Goal: Browse casually: Explore the website without a specific task or goal

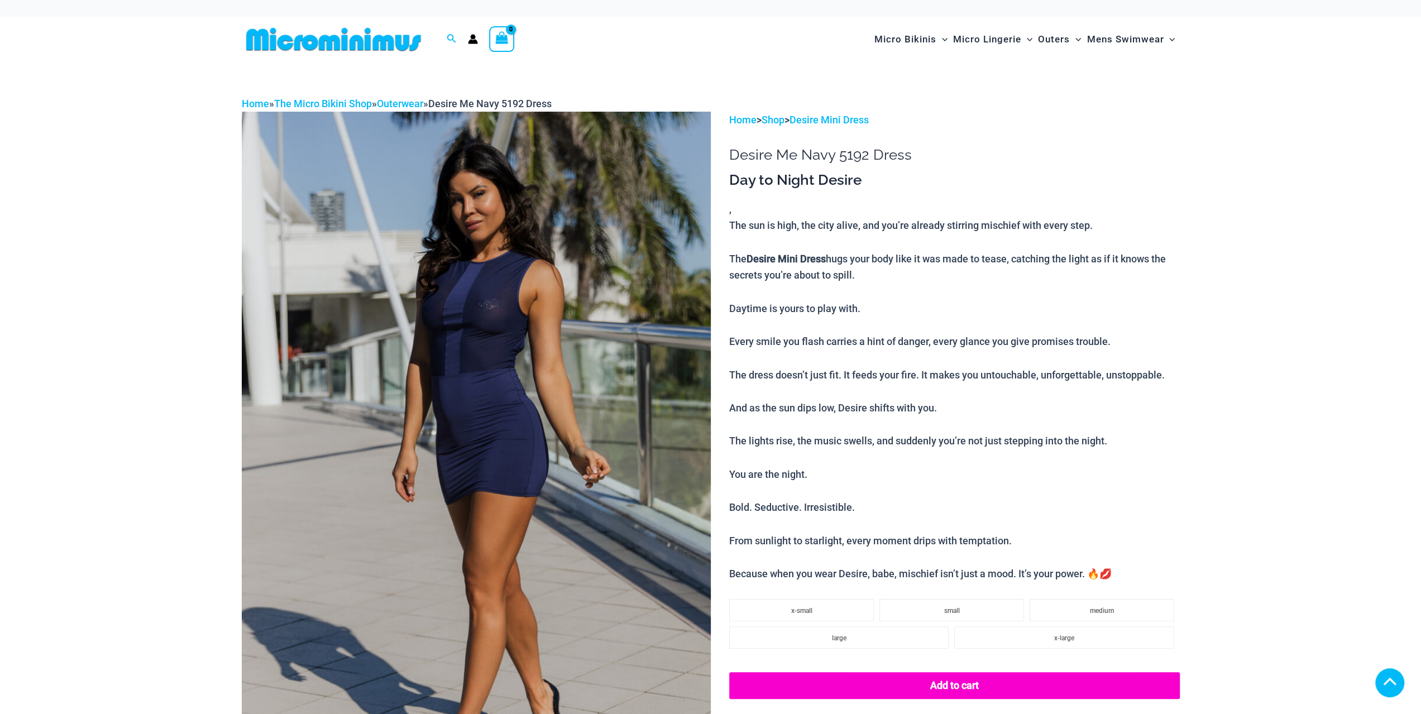
scroll to position [223, 0]
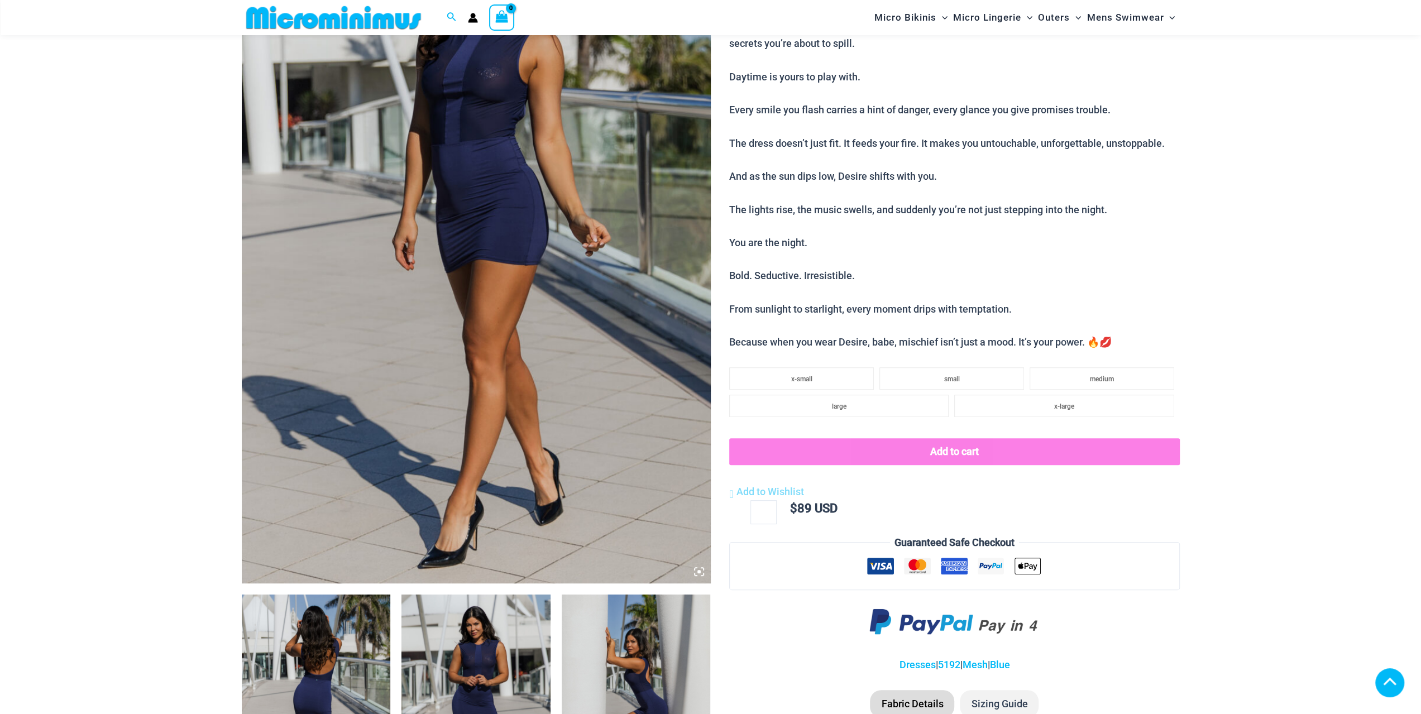
drag, startPoint x: 315, startPoint y: 639, endPoint x: 508, endPoint y: 530, distance: 221.2
click at [316, 639] on img at bounding box center [316, 706] width 149 height 223
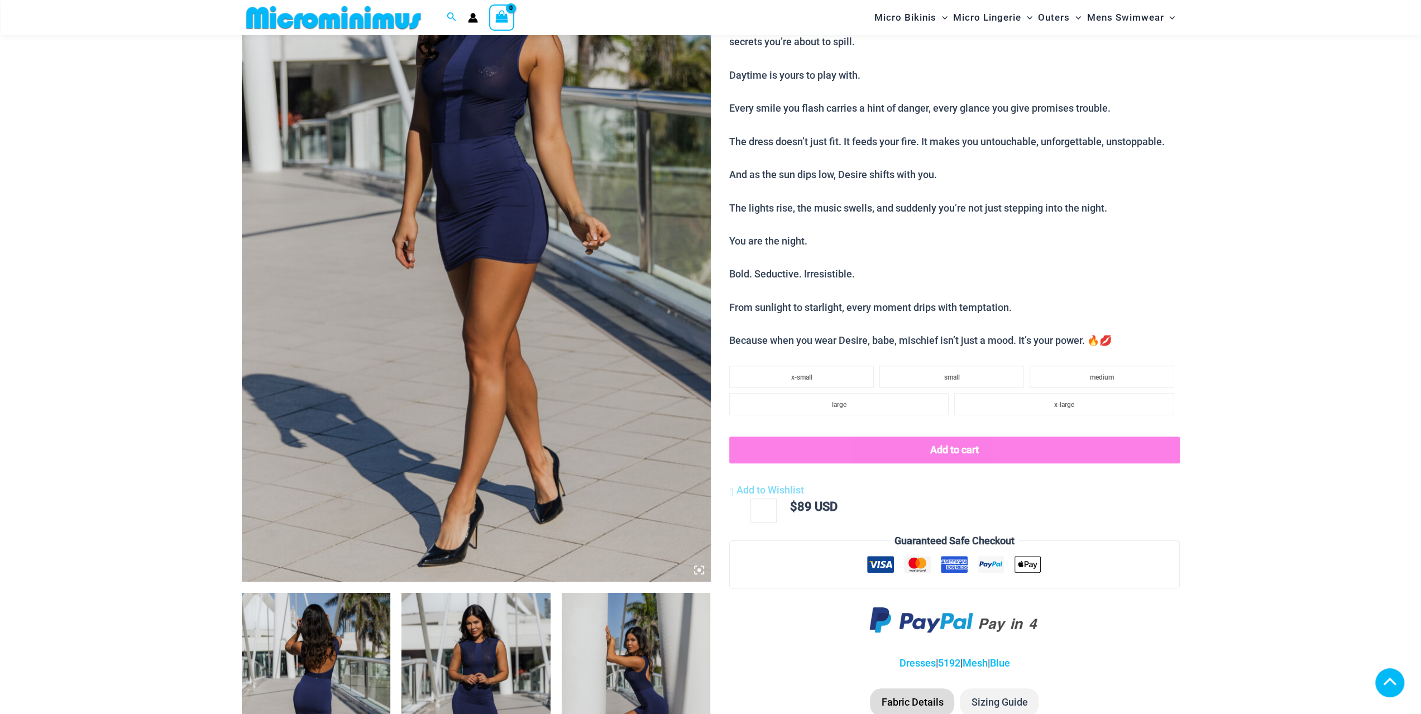
click at [336, 673] on img at bounding box center [316, 704] width 149 height 223
click at [445, 339] on img at bounding box center [476, 229] width 469 height 703
click at [508, 317] on img at bounding box center [476, 229] width 469 height 703
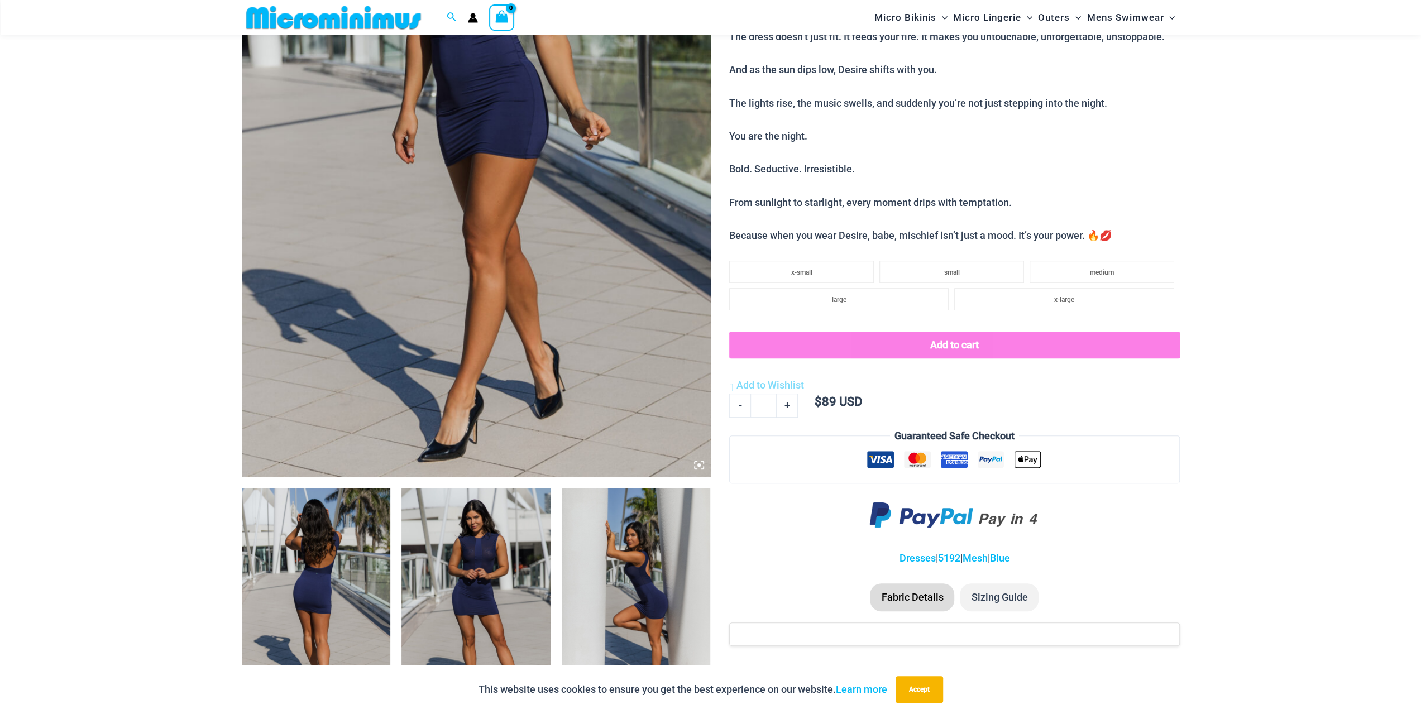
scroll to position [594, 0]
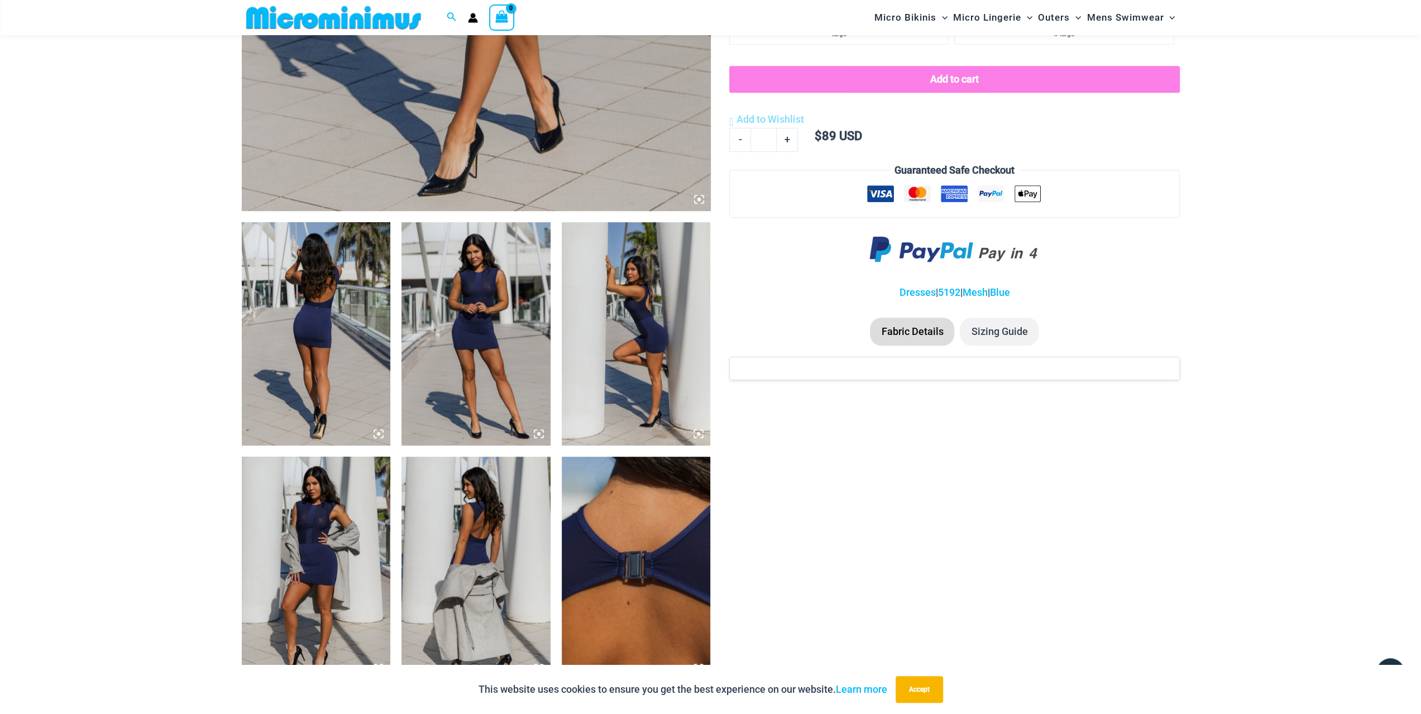
click at [381, 433] on icon at bounding box center [378, 434] width 10 height 10
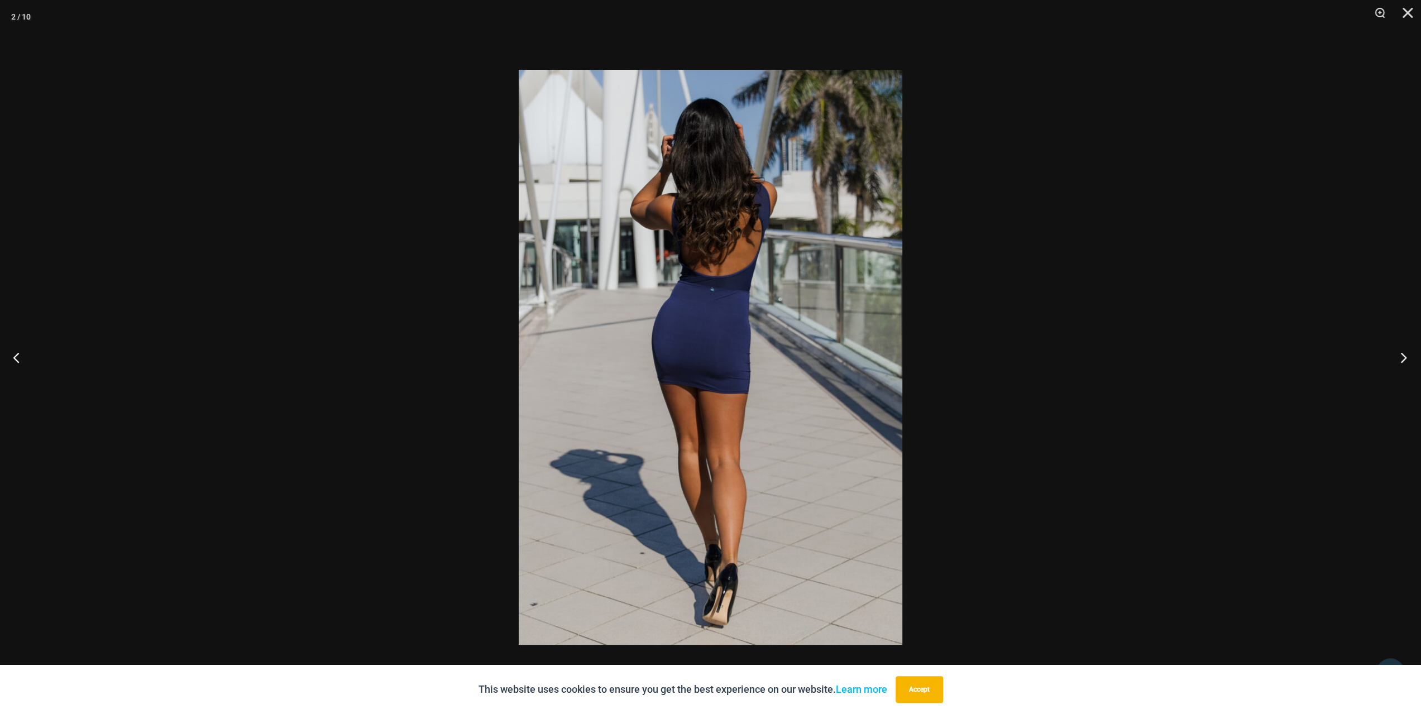
click at [1405, 358] on button "Next" at bounding box center [1400, 357] width 42 height 56
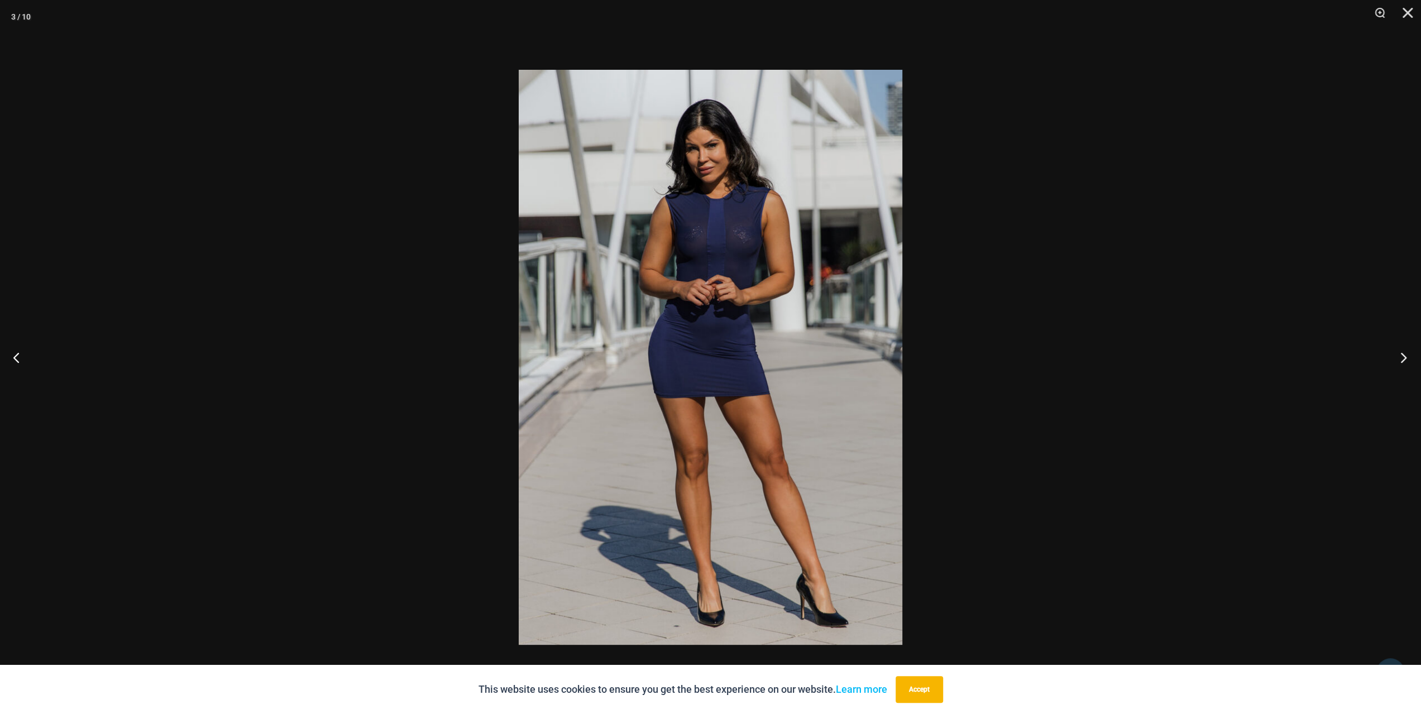
click at [1405, 358] on button "Next" at bounding box center [1400, 357] width 42 height 56
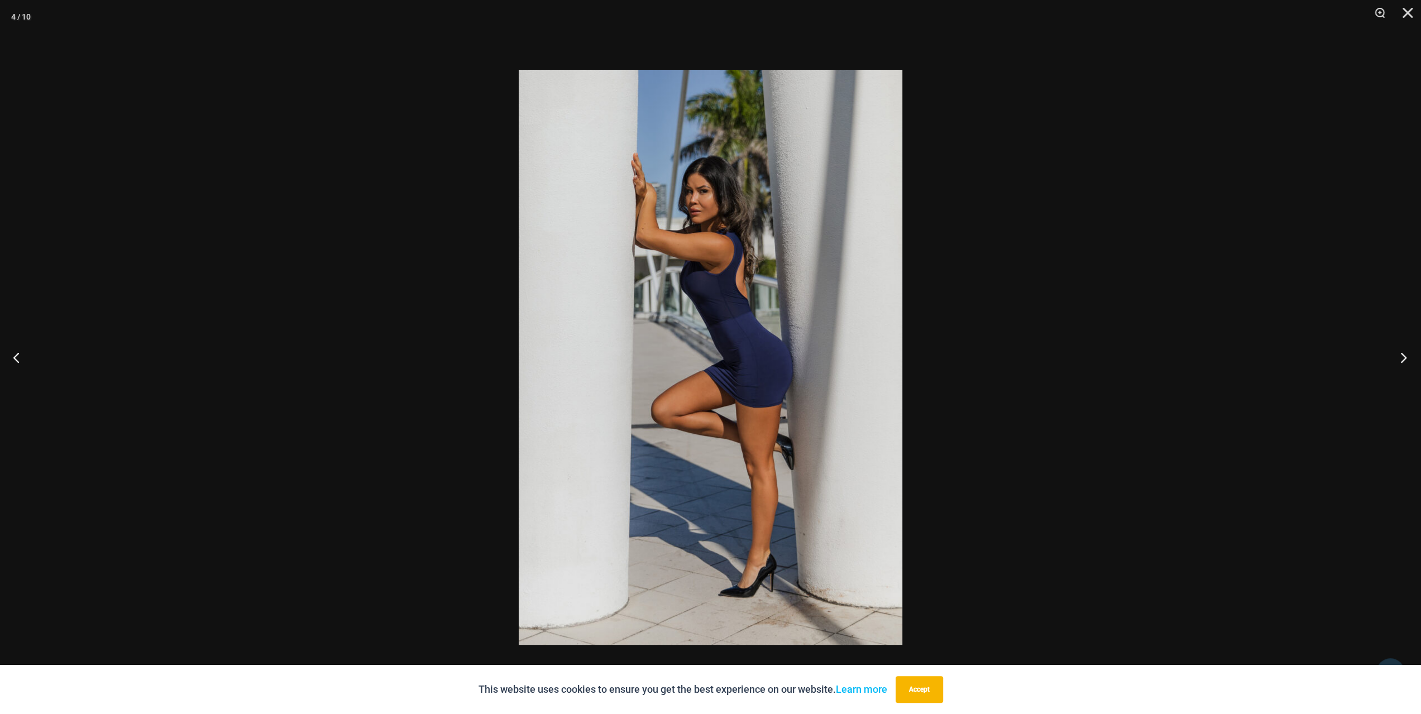
click at [1405, 358] on button "Next" at bounding box center [1400, 357] width 42 height 56
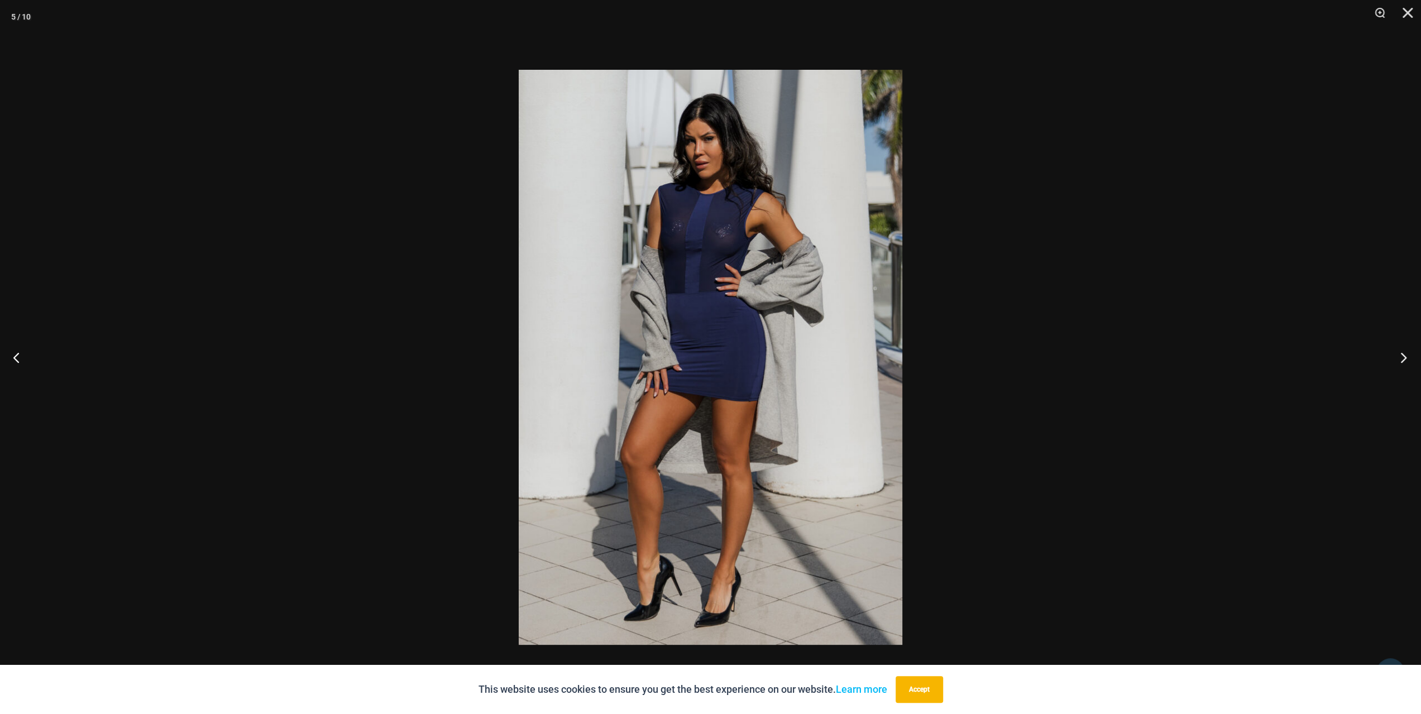
click at [1405, 358] on button "Next" at bounding box center [1400, 357] width 42 height 56
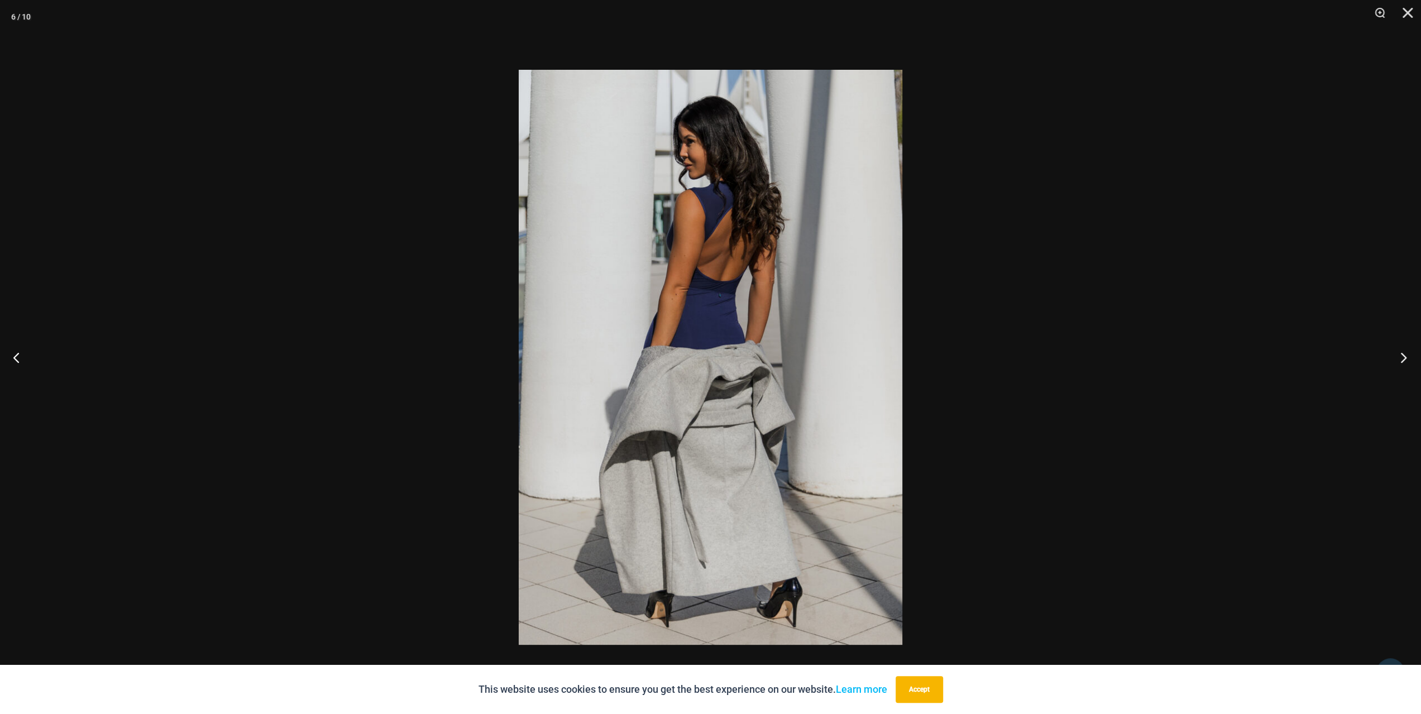
click at [1405, 358] on button "Next" at bounding box center [1400, 357] width 42 height 56
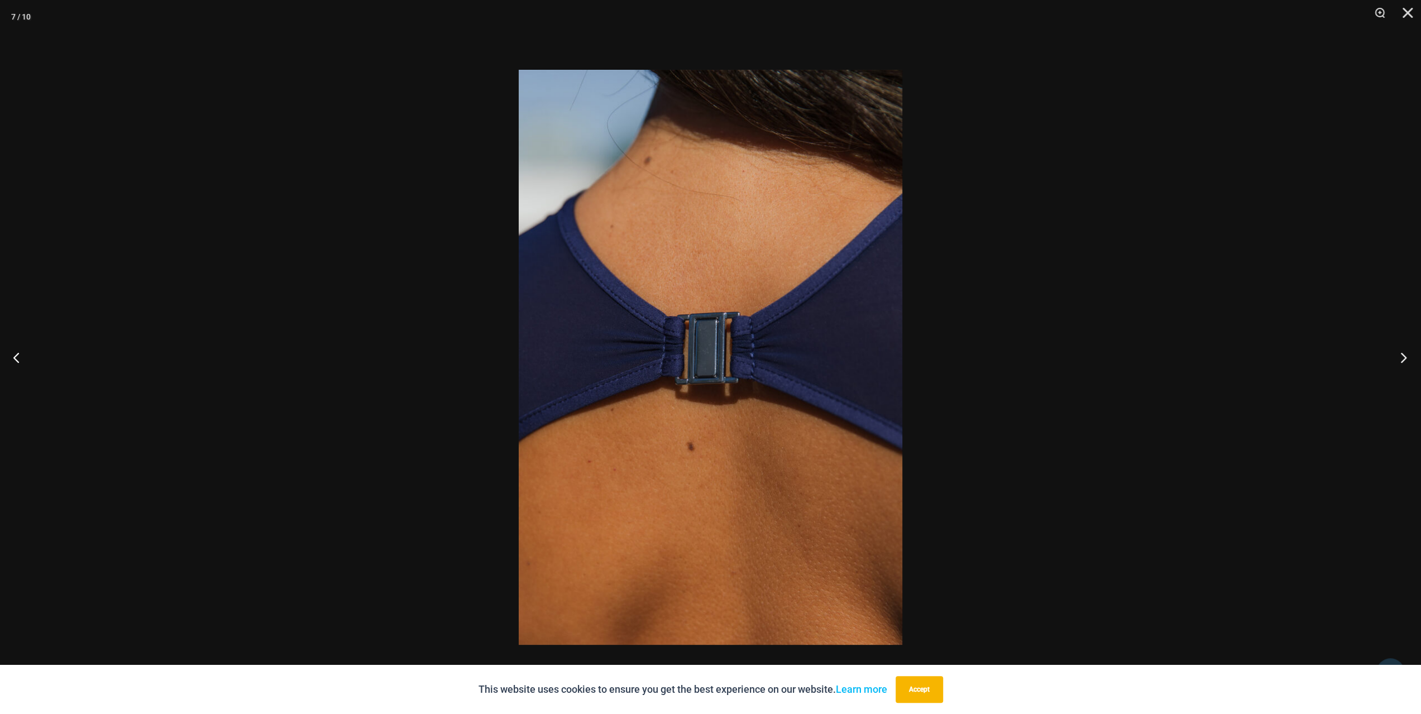
click at [1405, 358] on button "Next" at bounding box center [1400, 357] width 42 height 56
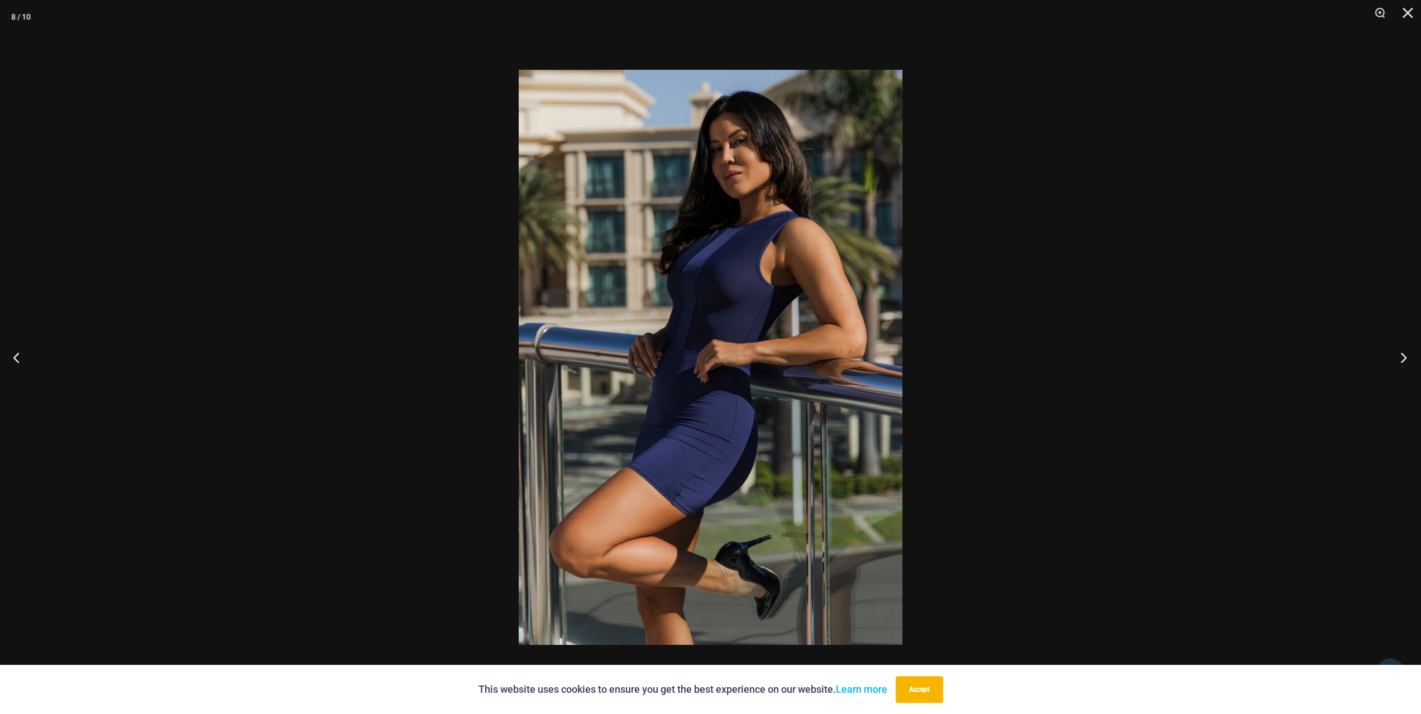
click at [1405, 358] on button "Next" at bounding box center [1400, 357] width 42 height 56
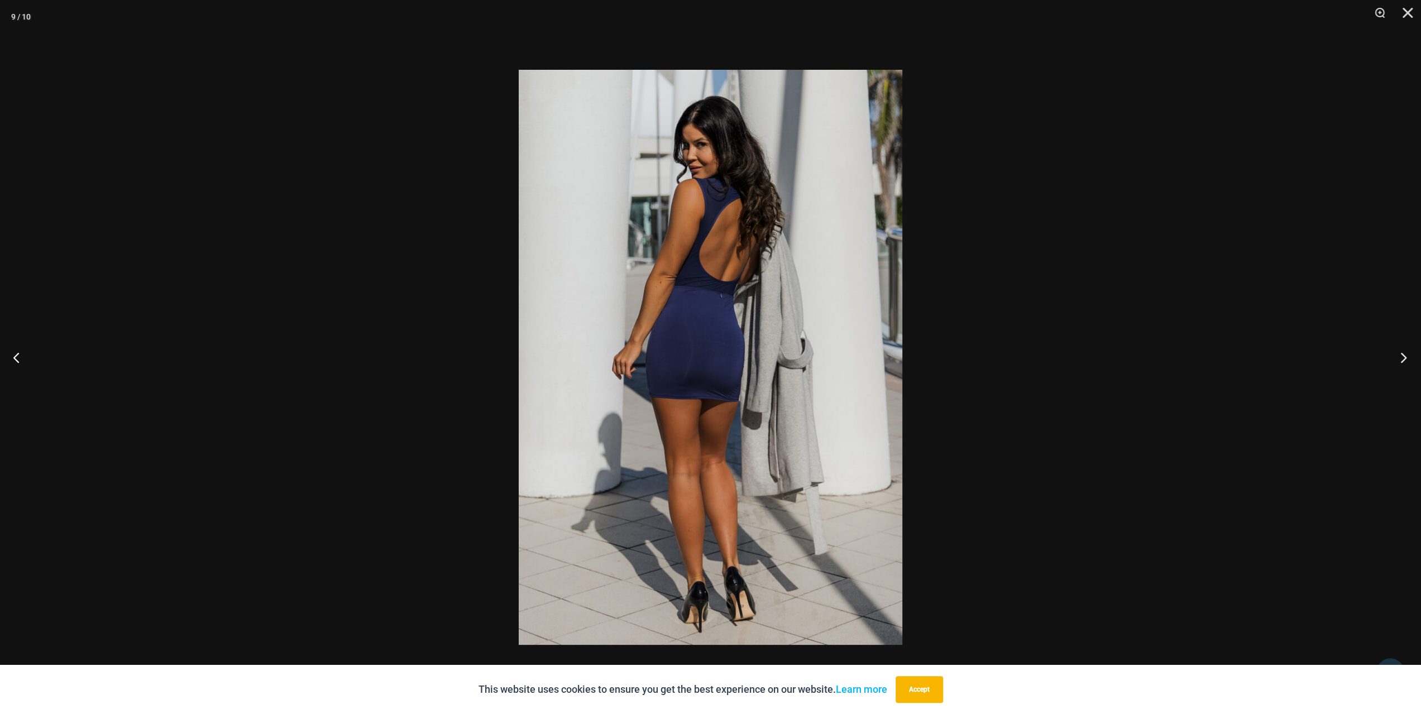
click at [1405, 358] on button "Next" at bounding box center [1400, 357] width 42 height 56
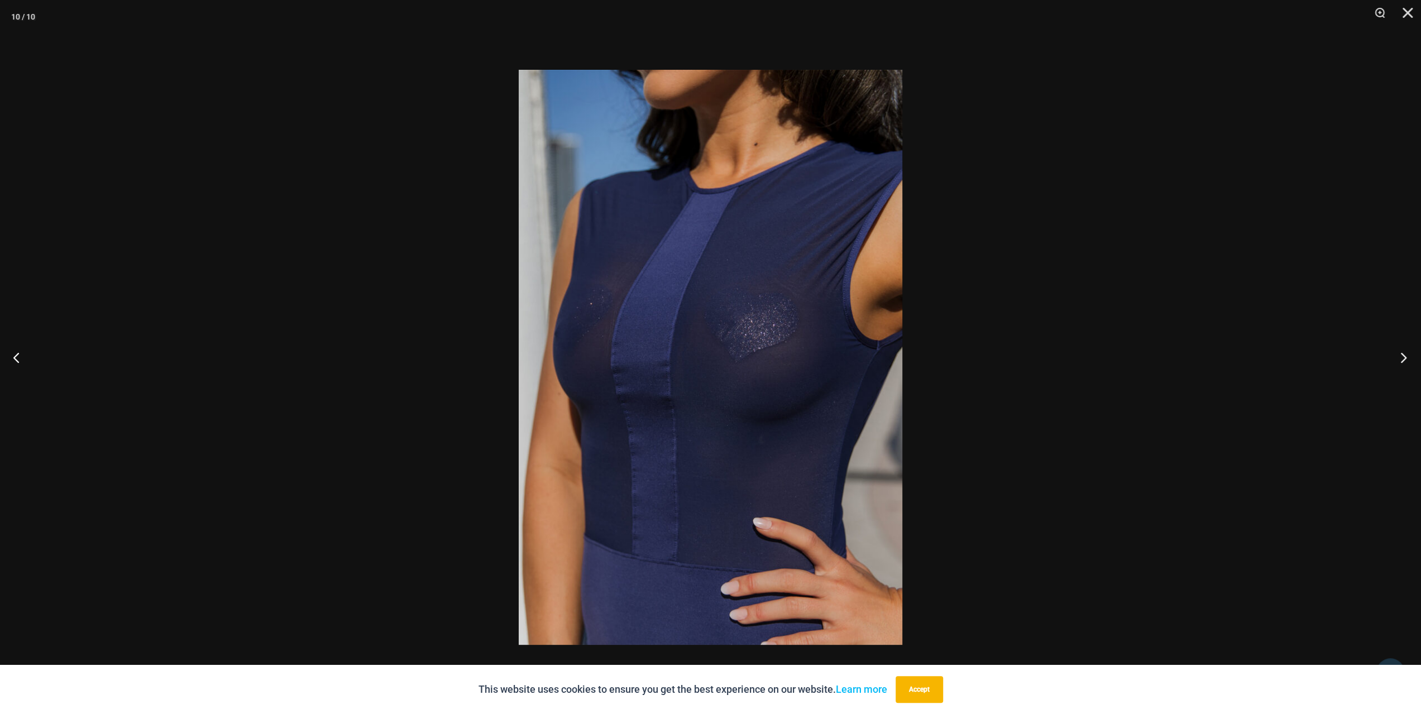
click at [1405, 358] on button "Next" at bounding box center [1400, 357] width 42 height 56
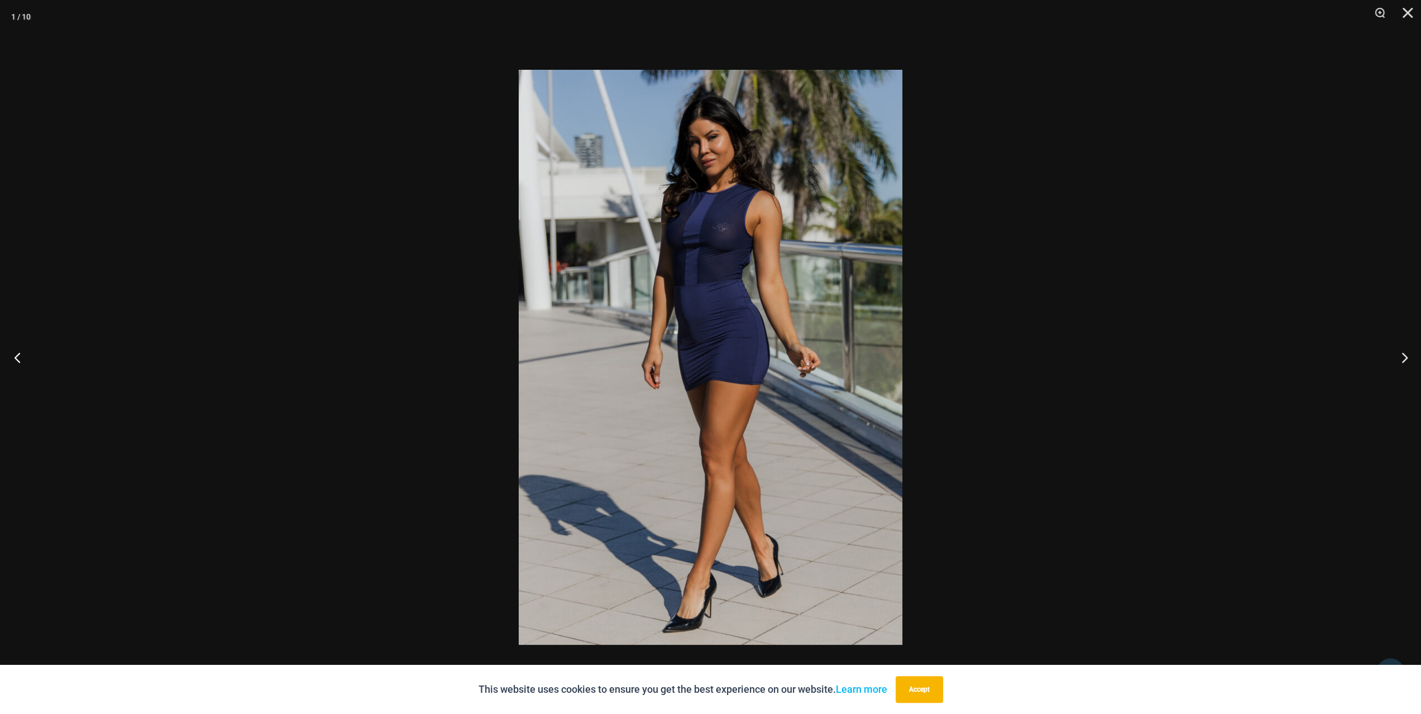
click at [20, 357] on button "Previous" at bounding box center [21, 357] width 42 height 56
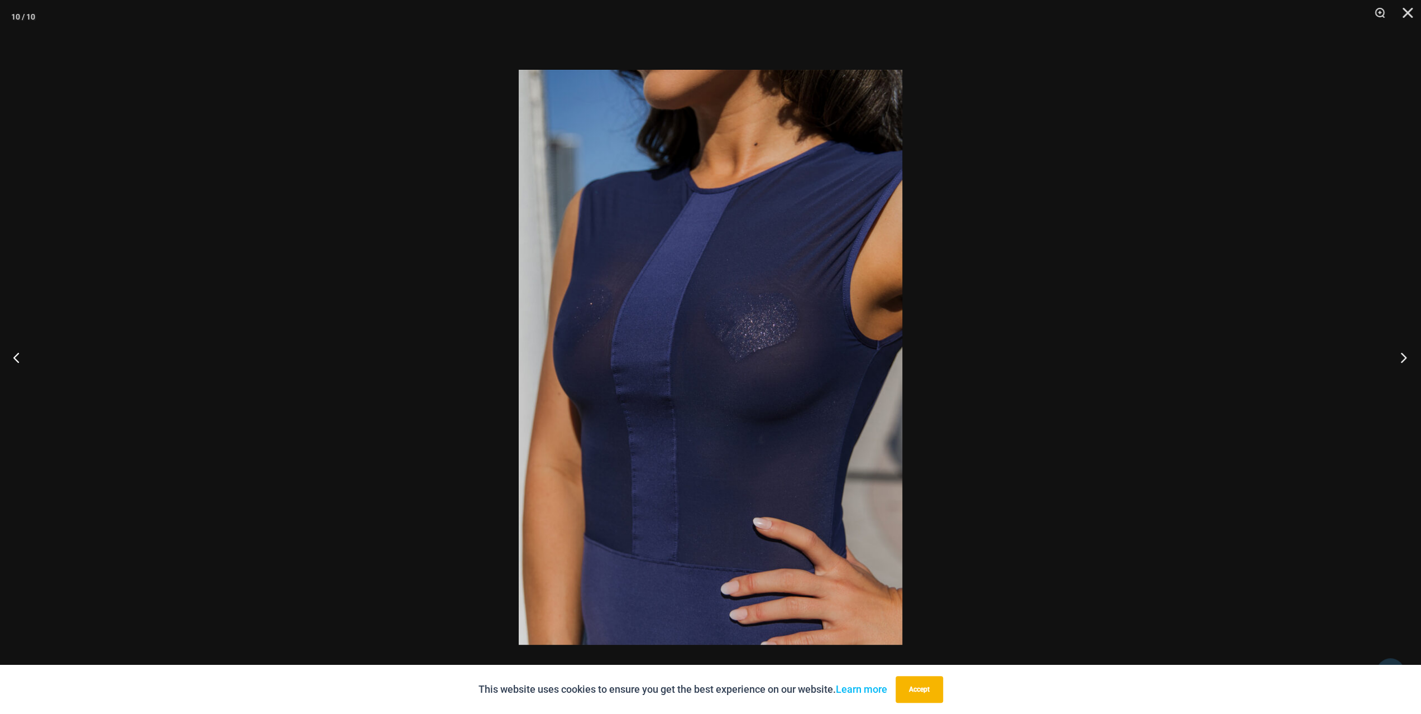
click at [1405, 357] on button "Next" at bounding box center [1400, 357] width 42 height 56
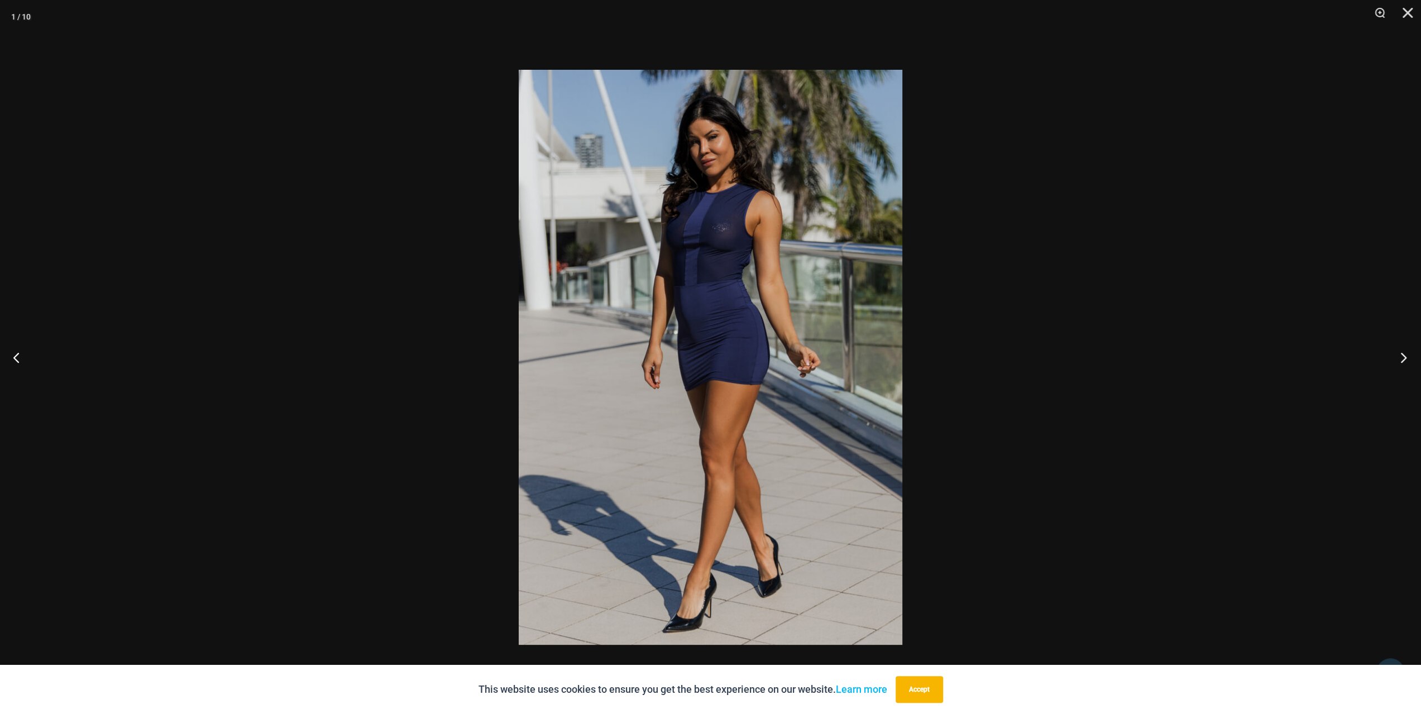
click at [1405, 357] on button "Next" at bounding box center [1400, 357] width 42 height 56
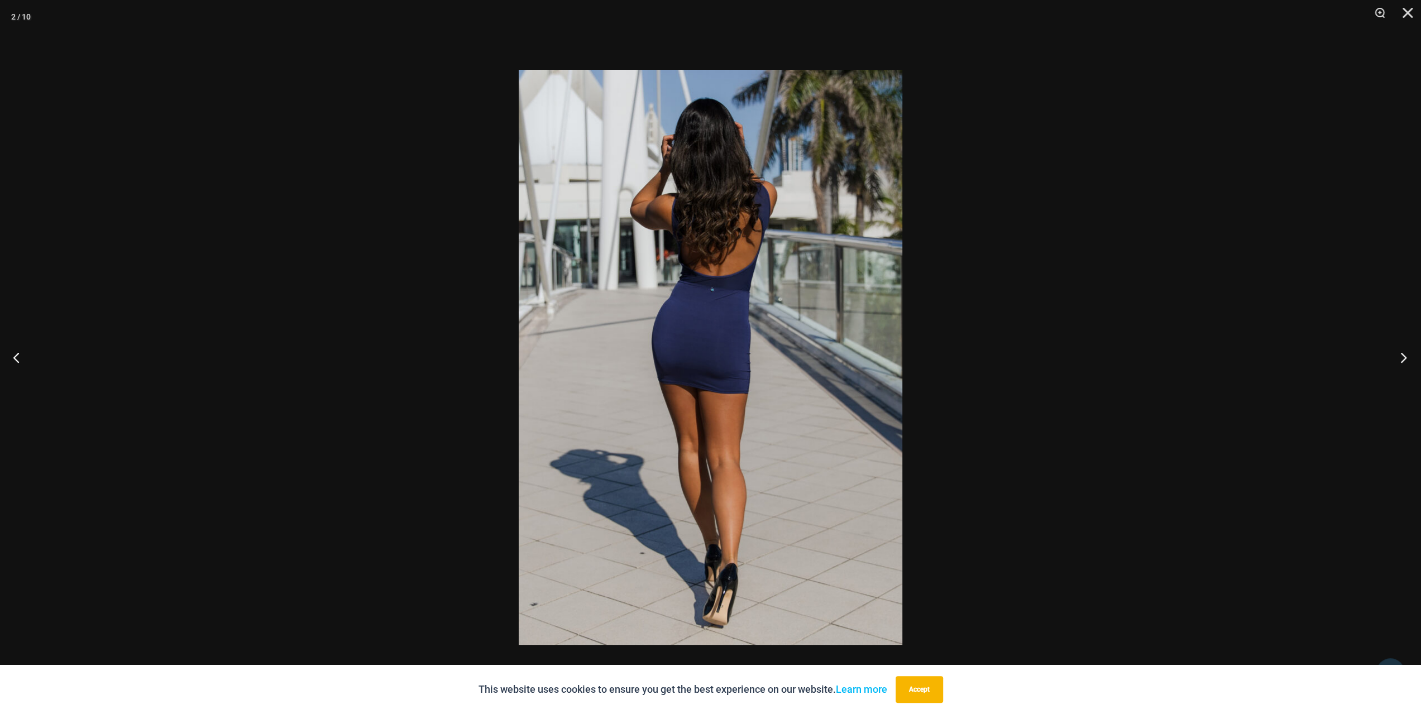
click at [1405, 356] on button "Next" at bounding box center [1400, 357] width 42 height 56
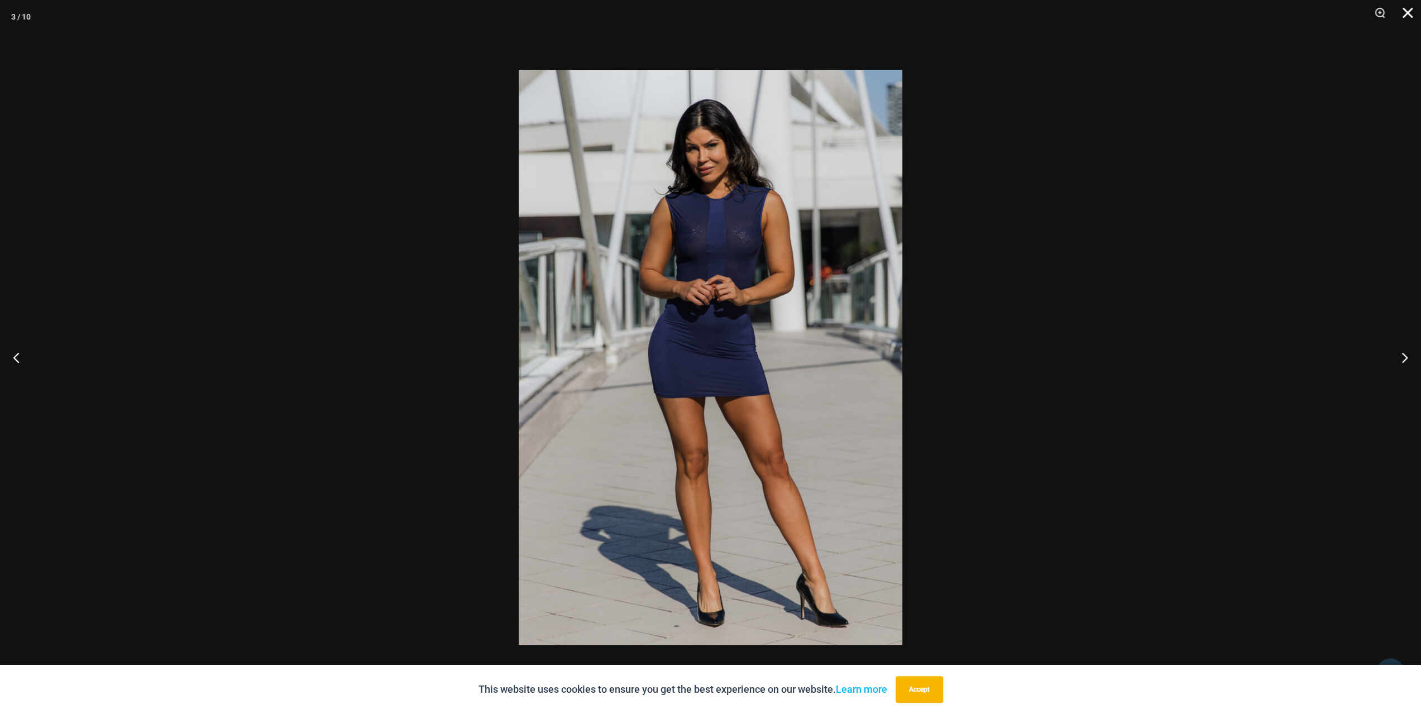
click at [1406, 13] on button "Close" at bounding box center [1403, 16] width 28 height 33
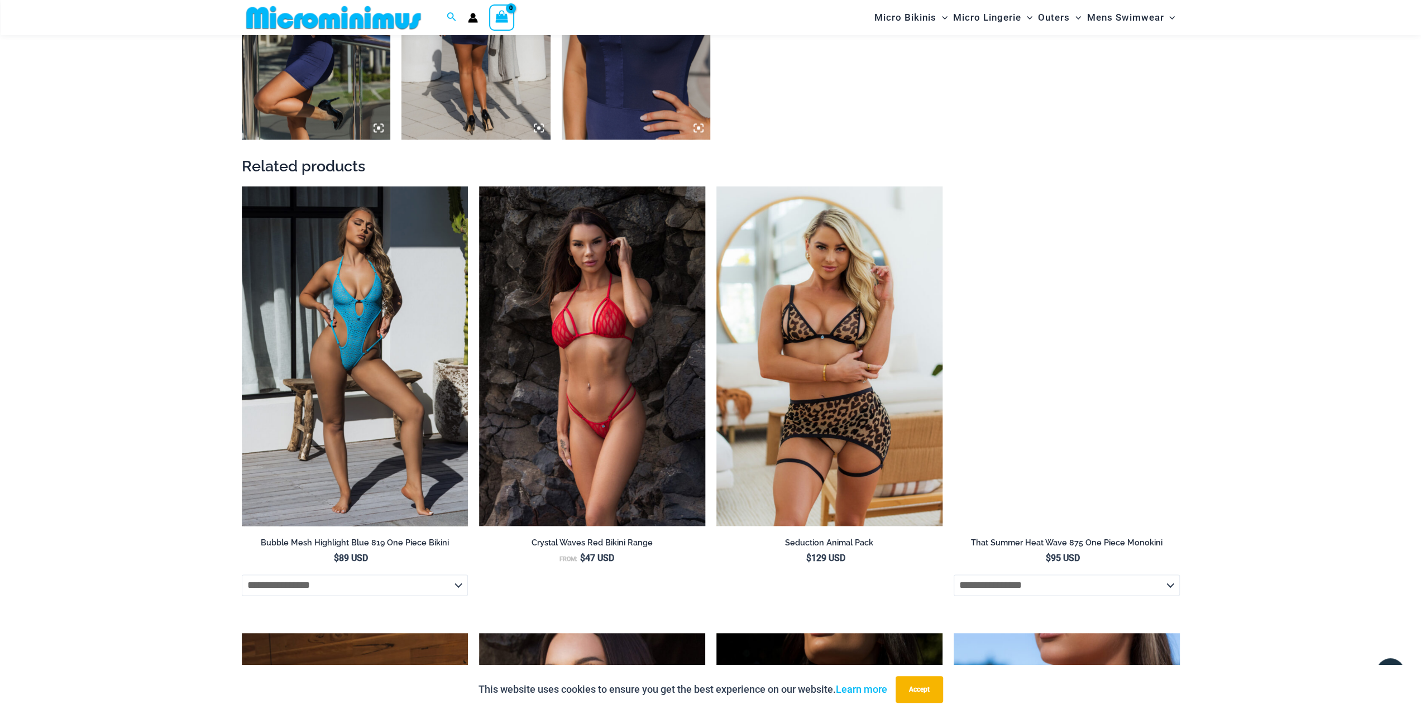
scroll to position [1376, 0]
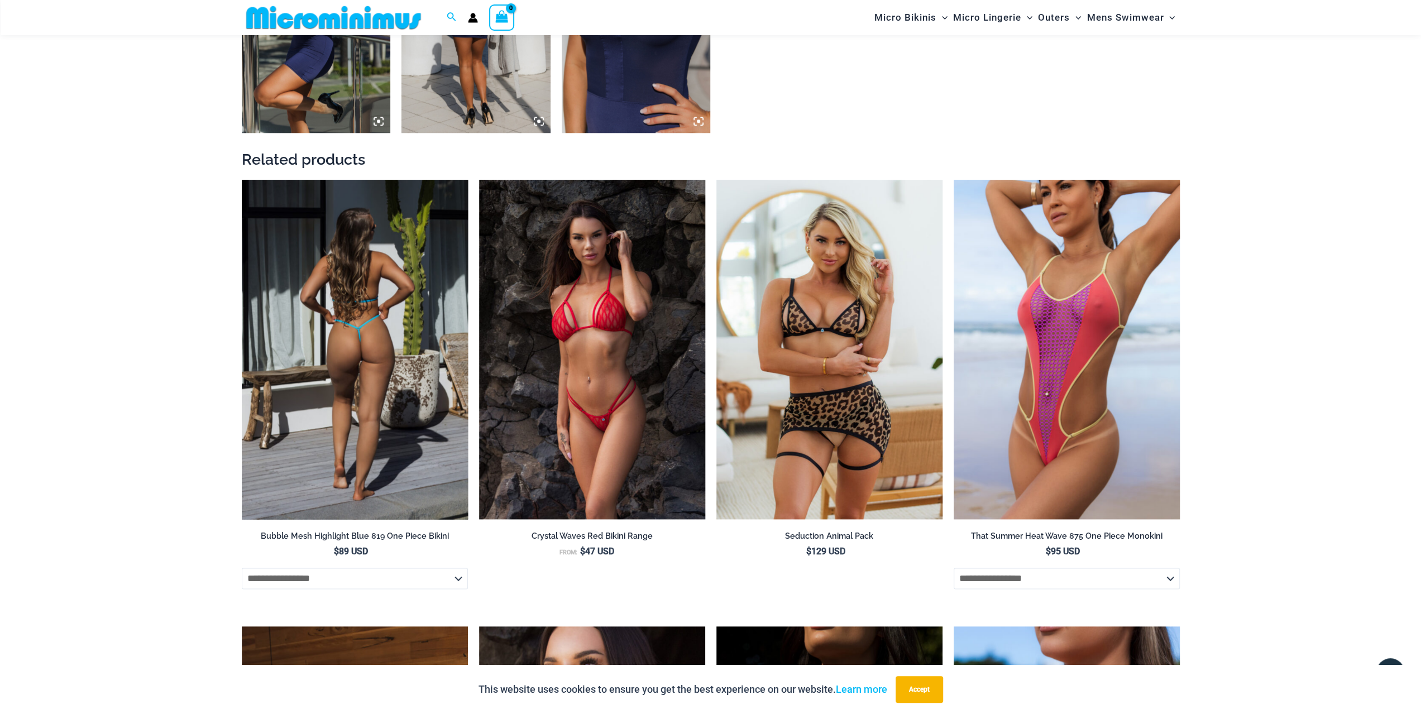
click at [352, 347] on img at bounding box center [355, 349] width 226 height 339
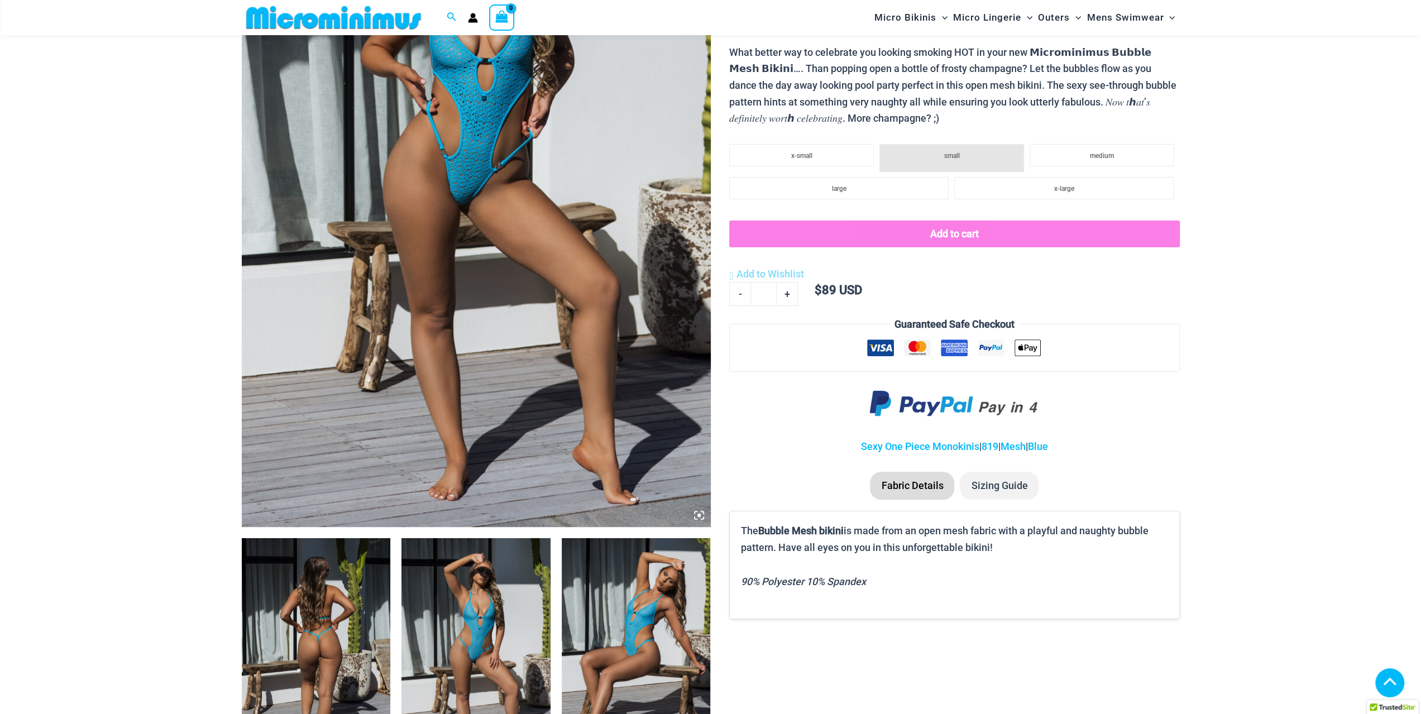
scroll to position [278, 0]
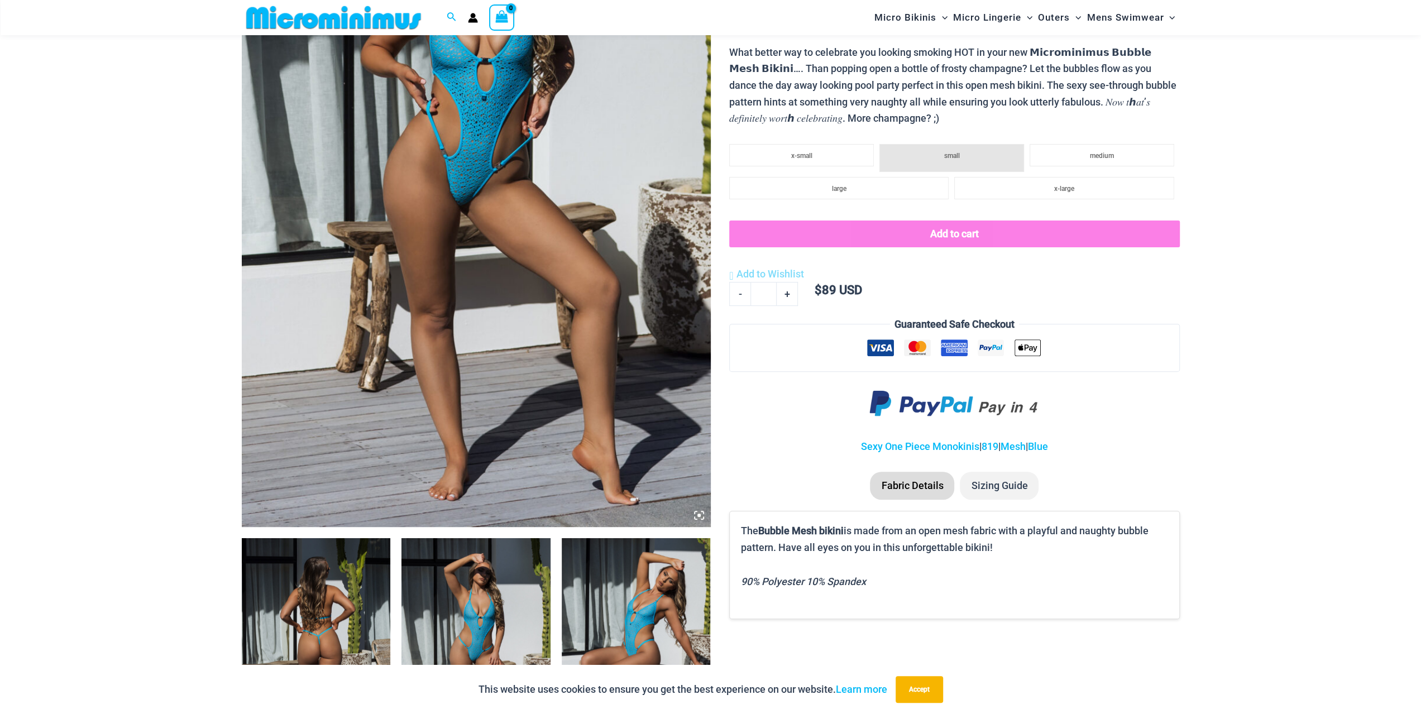
click at [301, 625] on img at bounding box center [316, 649] width 149 height 223
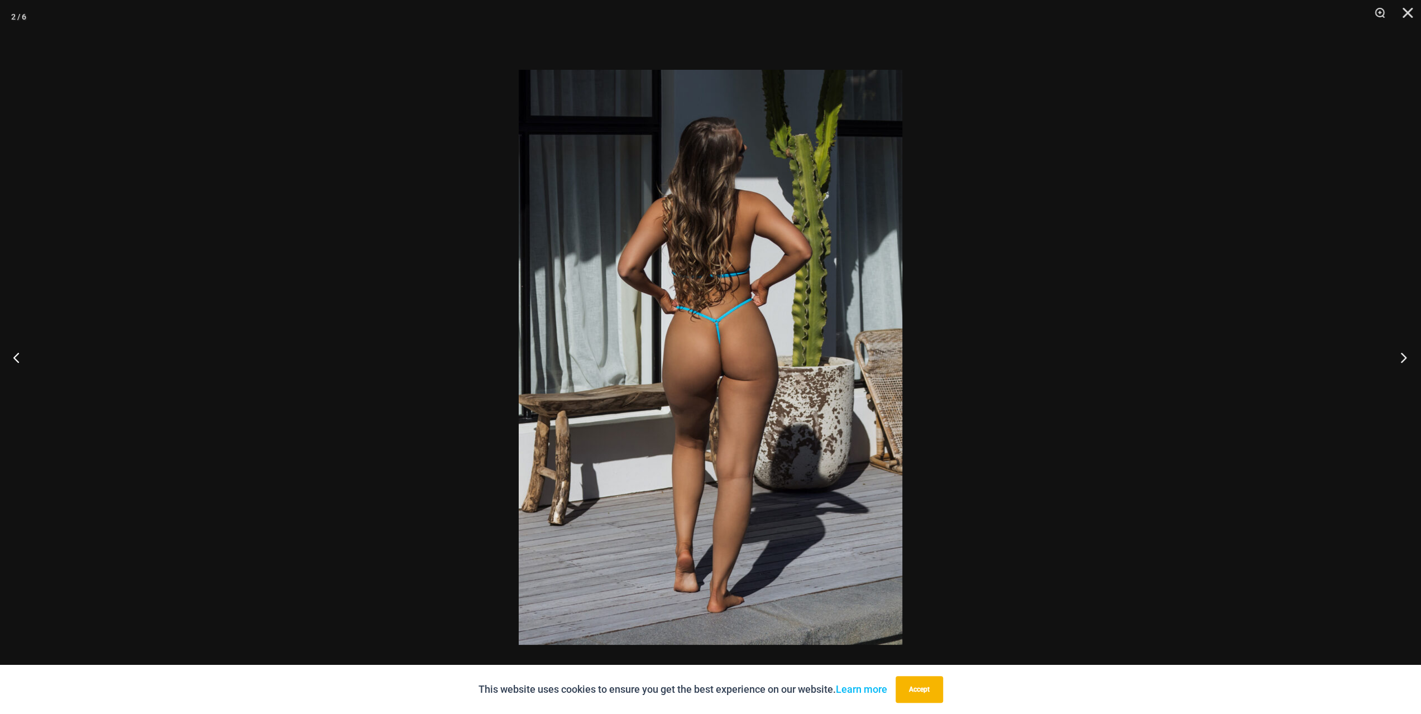
click at [1397, 357] on button "Next" at bounding box center [1400, 357] width 42 height 56
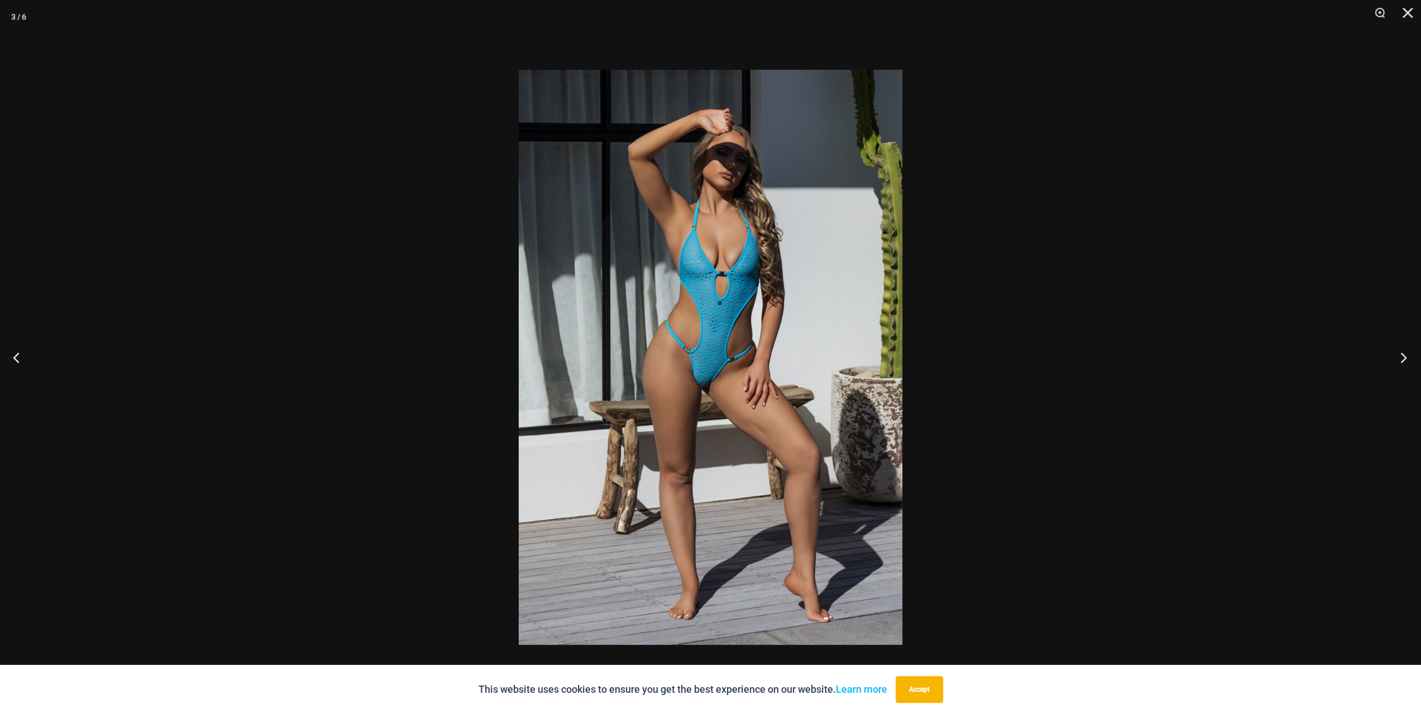
click at [1397, 357] on button "Next" at bounding box center [1400, 357] width 42 height 56
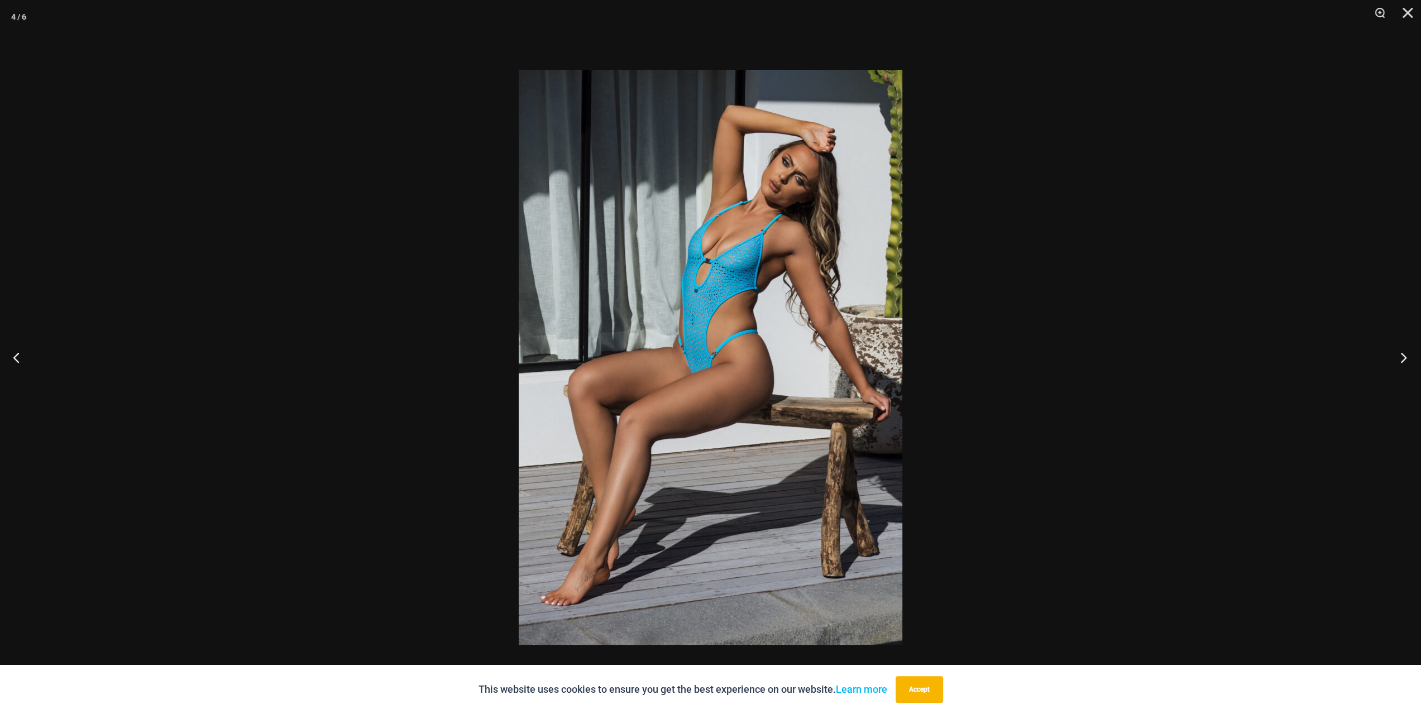
click at [1397, 357] on button "Next" at bounding box center [1400, 357] width 42 height 56
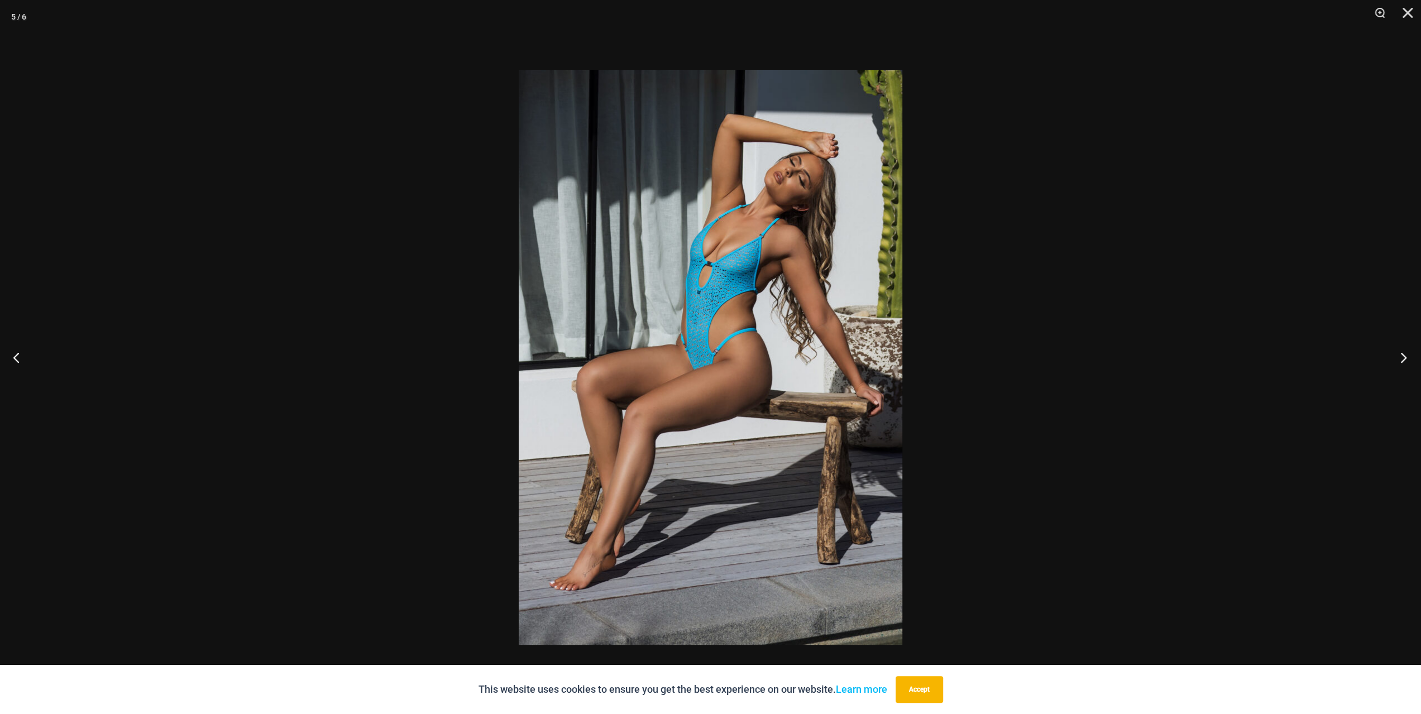
click at [1397, 357] on button "Next" at bounding box center [1400, 357] width 42 height 56
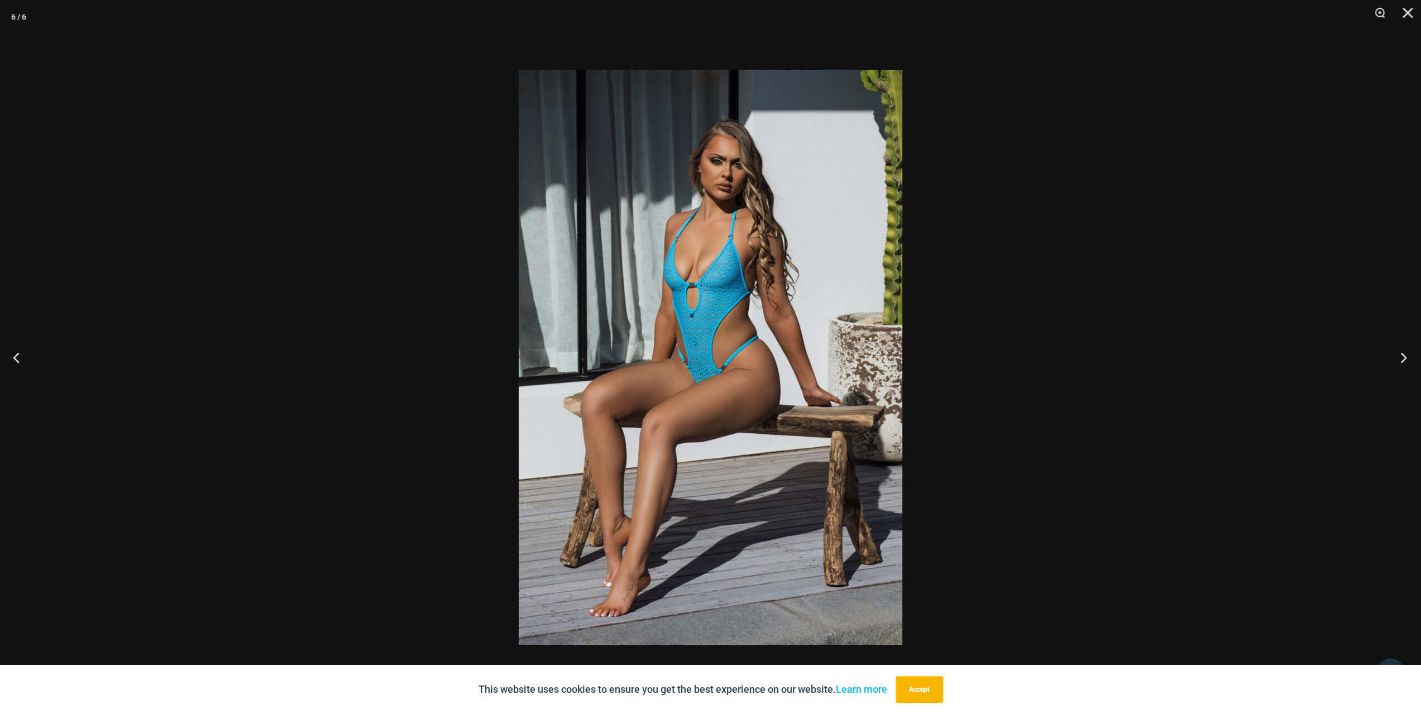
click at [1397, 357] on button "Next" at bounding box center [1400, 357] width 42 height 56
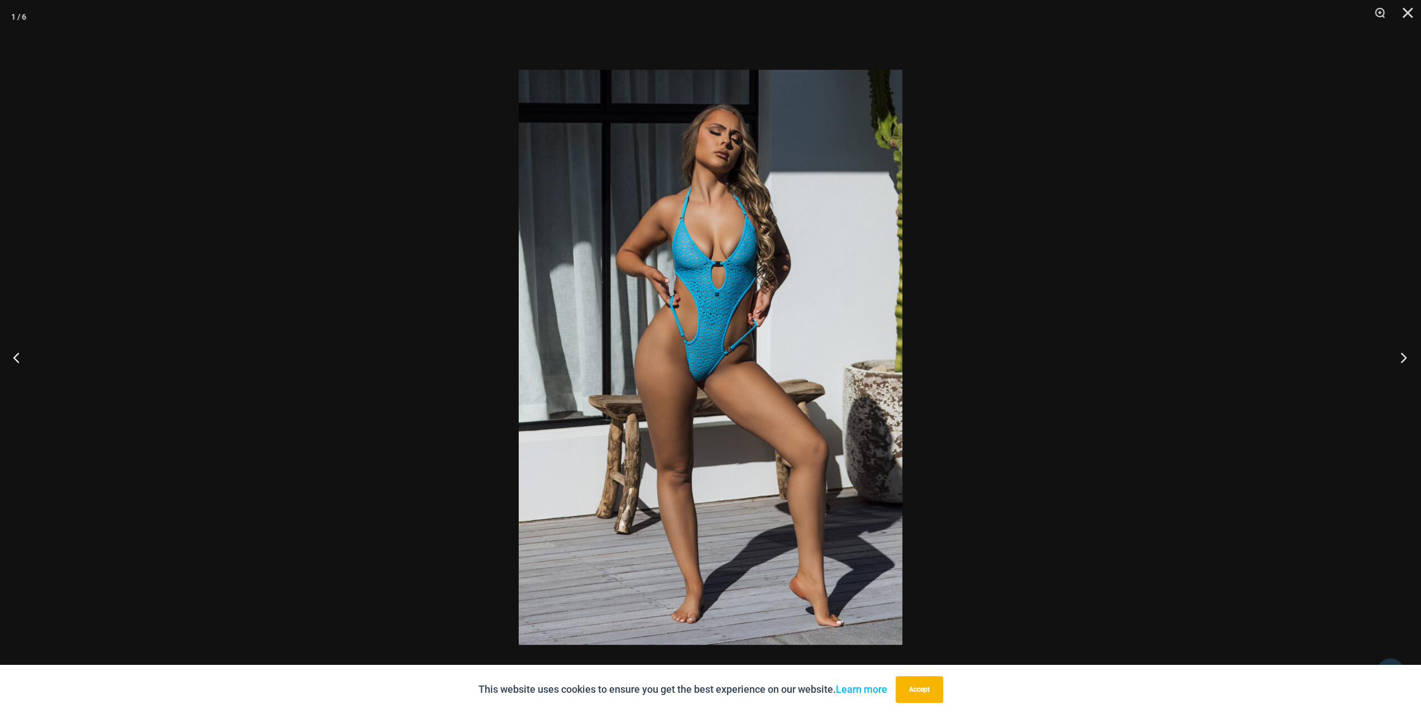
click at [1397, 357] on button "Next" at bounding box center [1400, 357] width 42 height 56
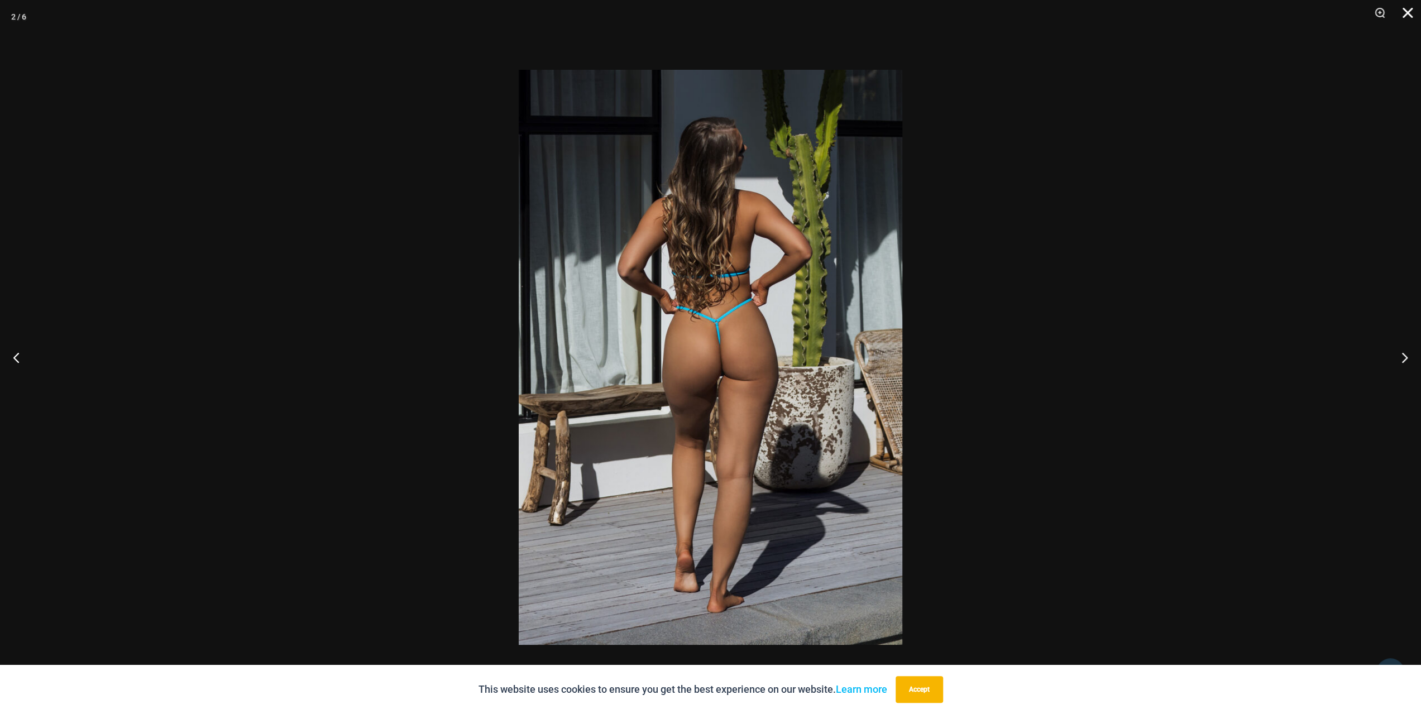
click at [1408, 14] on button "Close" at bounding box center [1403, 16] width 28 height 33
